Goal: Information Seeking & Learning: Learn about a topic

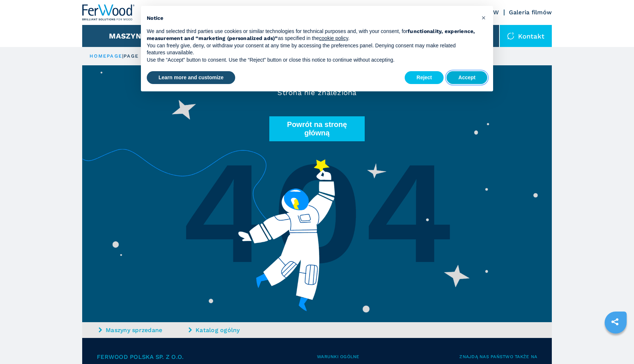
click at [465, 74] on button "Accept" at bounding box center [467, 77] width 41 height 13
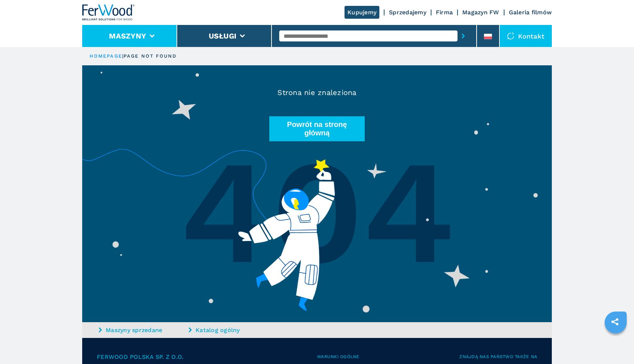
click at [105, 29] on li "Maszyny" at bounding box center [129, 36] width 95 height 22
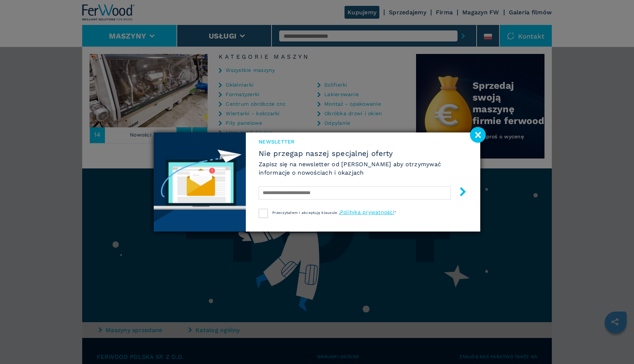
click at [479, 135] on image at bounding box center [478, 135] width 16 height 16
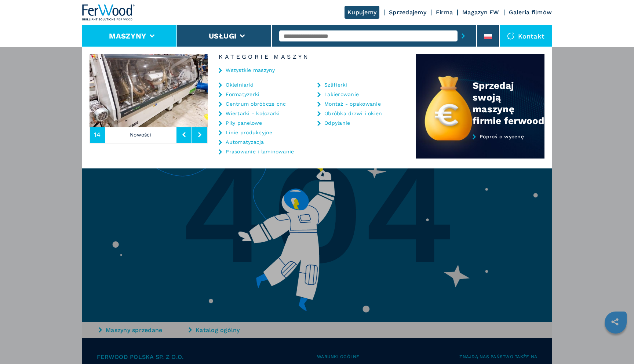
click at [233, 124] on link "Piły panelowe" at bounding box center [244, 122] width 36 height 5
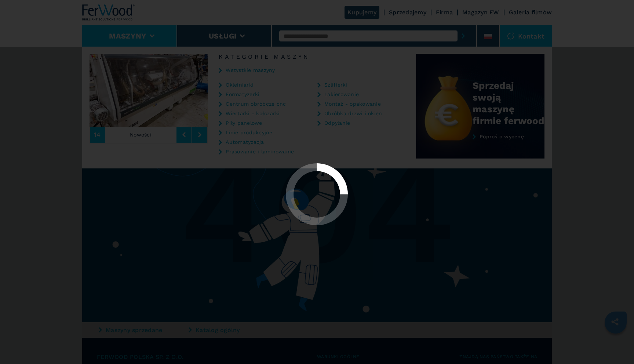
select select "**********"
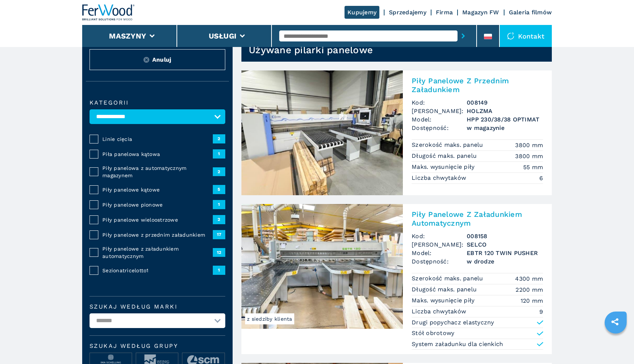
scroll to position [28, 0]
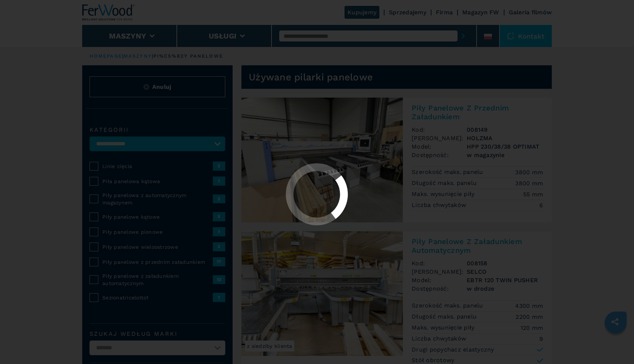
select select "**********"
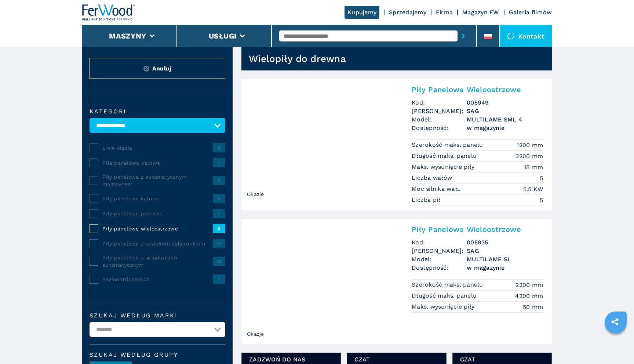
scroll to position [19, 0]
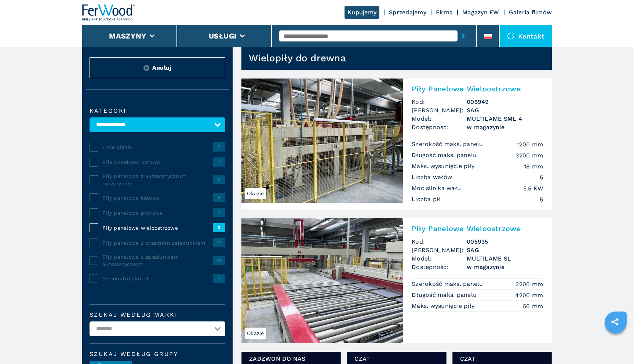
click at [301, 143] on img at bounding box center [322, 141] width 161 height 125
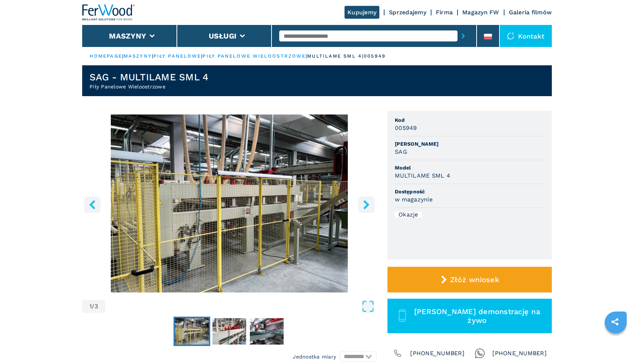
click at [365, 209] on button "right-button" at bounding box center [366, 204] width 17 height 17
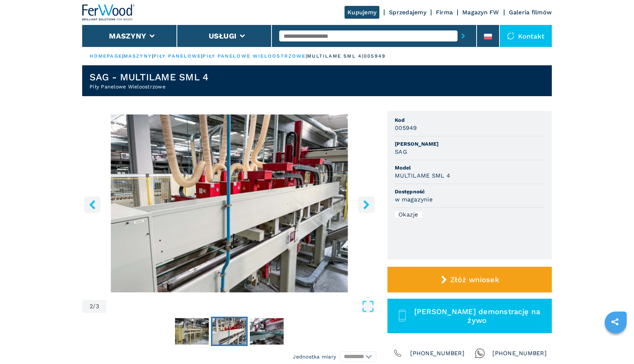
click at [365, 209] on button "right-button" at bounding box center [366, 204] width 17 height 17
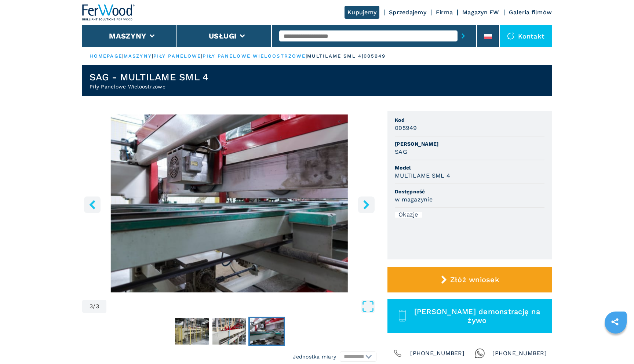
click at [93, 203] on icon "left-button" at bounding box center [92, 204] width 6 height 9
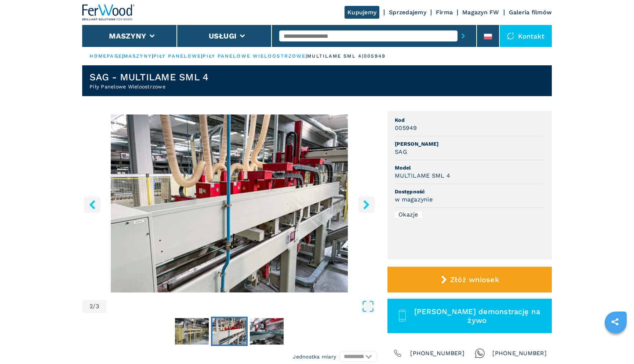
click at [370, 204] on icon "right-button" at bounding box center [366, 204] width 9 height 9
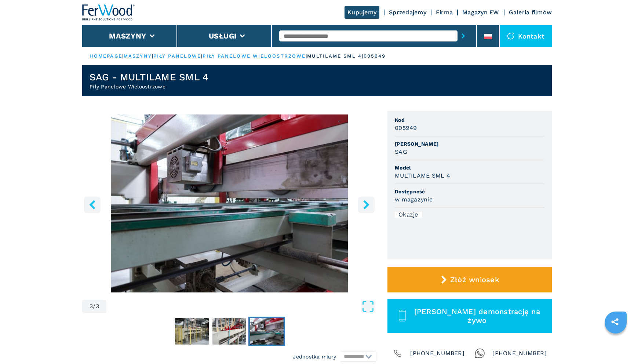
click at [370, 204] on icon "right-button" at bounding box center [366, 204] width 9 height 9
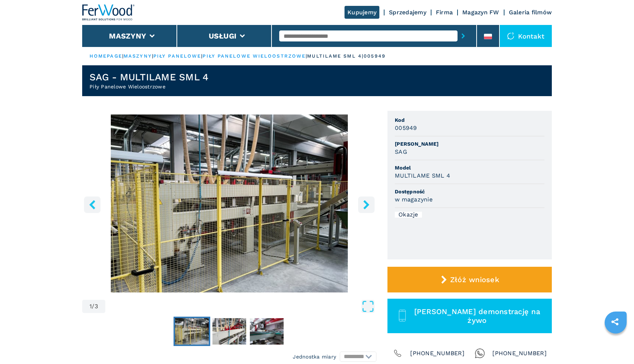
click at [370, 205] on icon "right-button" at bounding box center [366, 204] width 9 height 9
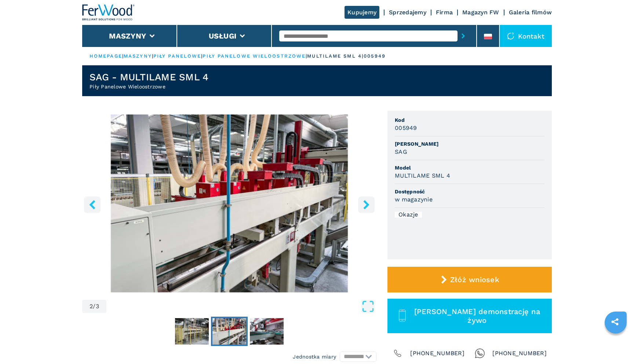
click at [368, 204] on icon "right-button" at bounding box center [366, 204] width 6 height 9
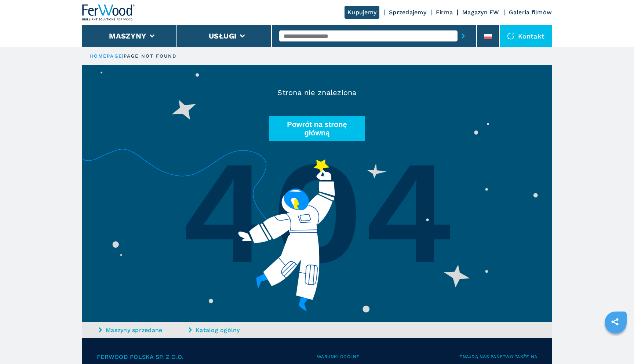
select select "**********"
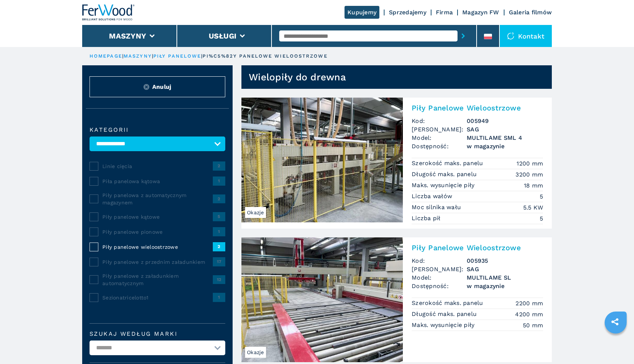
click at [158, 81] on button "Anuluj" at bounding box center [158, 86] width 136 height 21
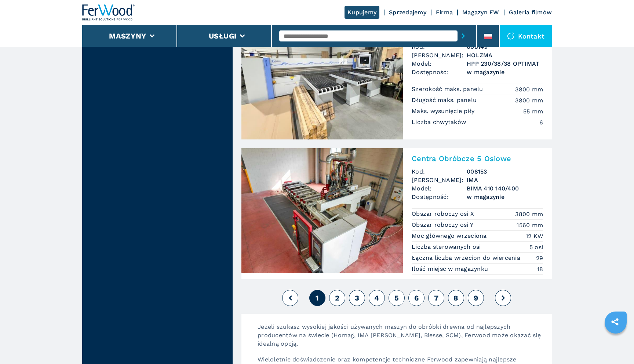
scroll to position [1631, 0]
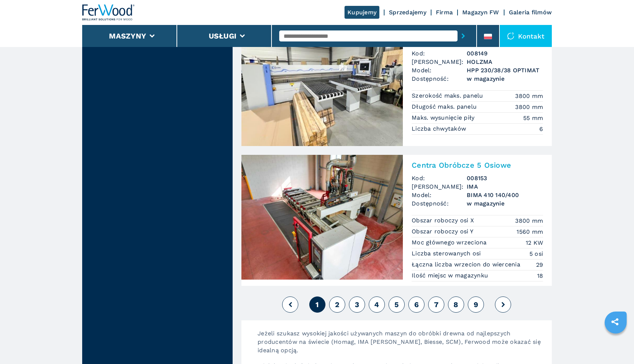
click at [337, 299] on button "2" at bounding box center [337, 305] width 16 height 16
